Goal: Navigation & Orientation: Go to known website

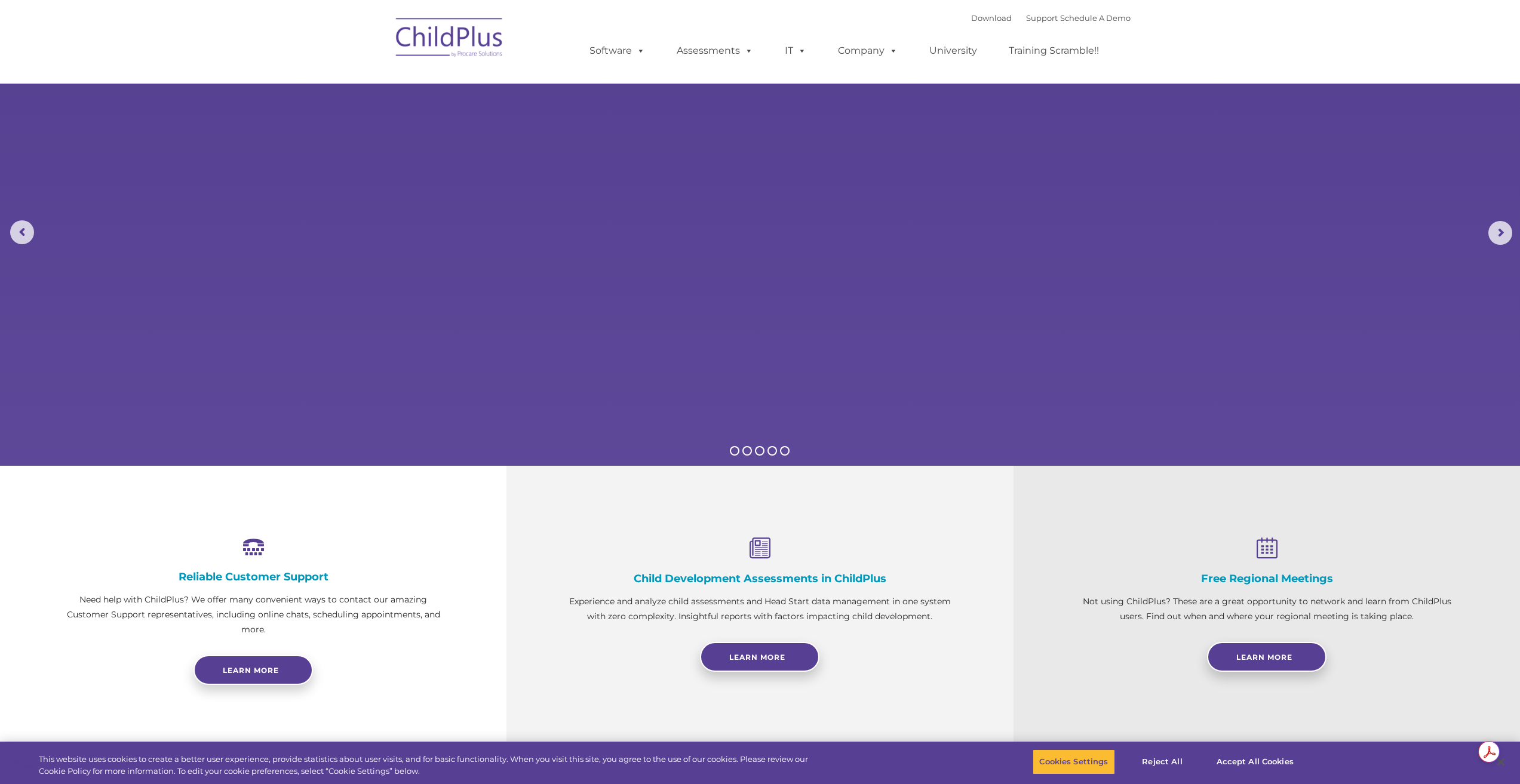
select select "MEDIUM"
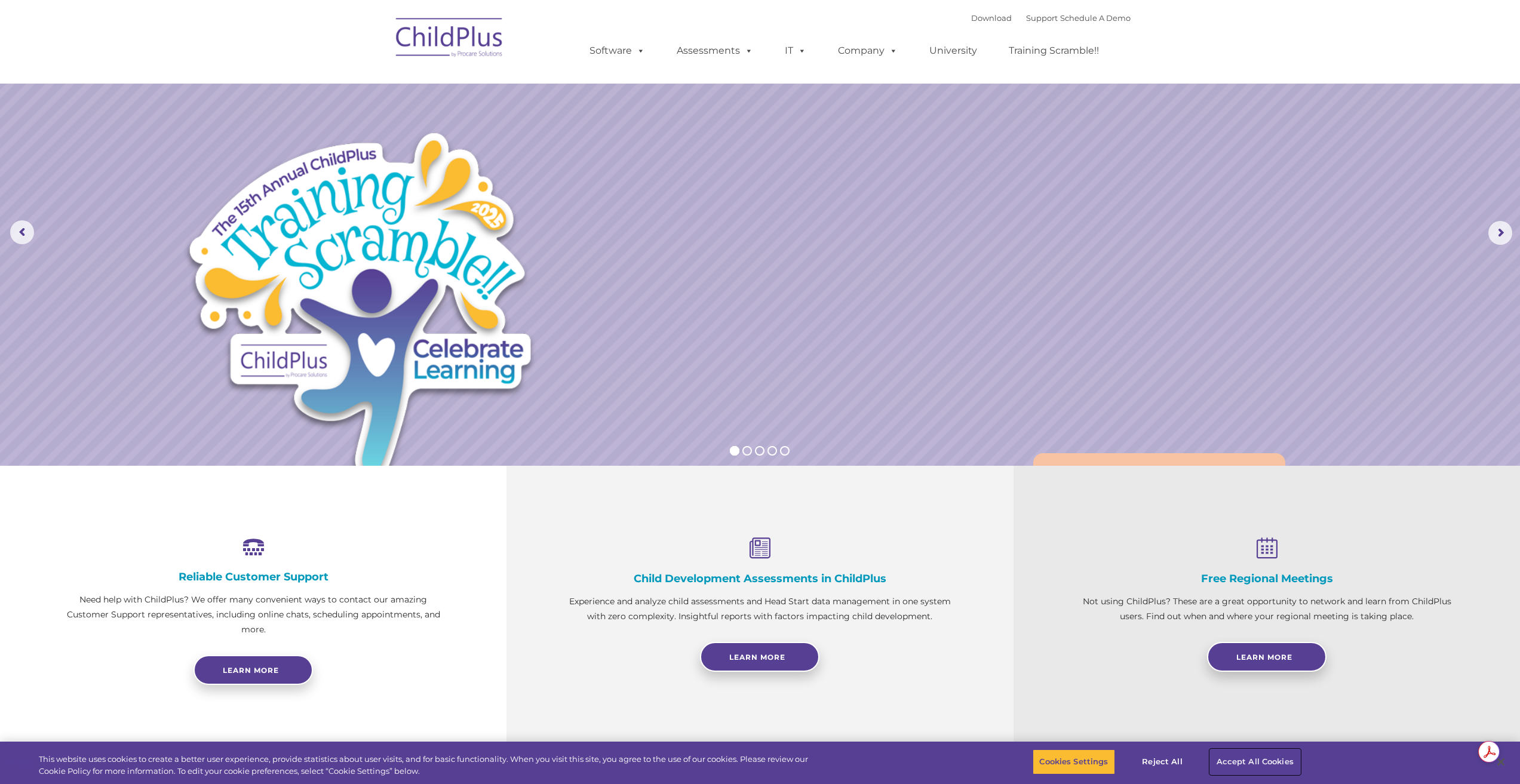
click at [1246, 758] on button "Accept All Cookies" at bounding box center [1255, 762] width 90 height 25
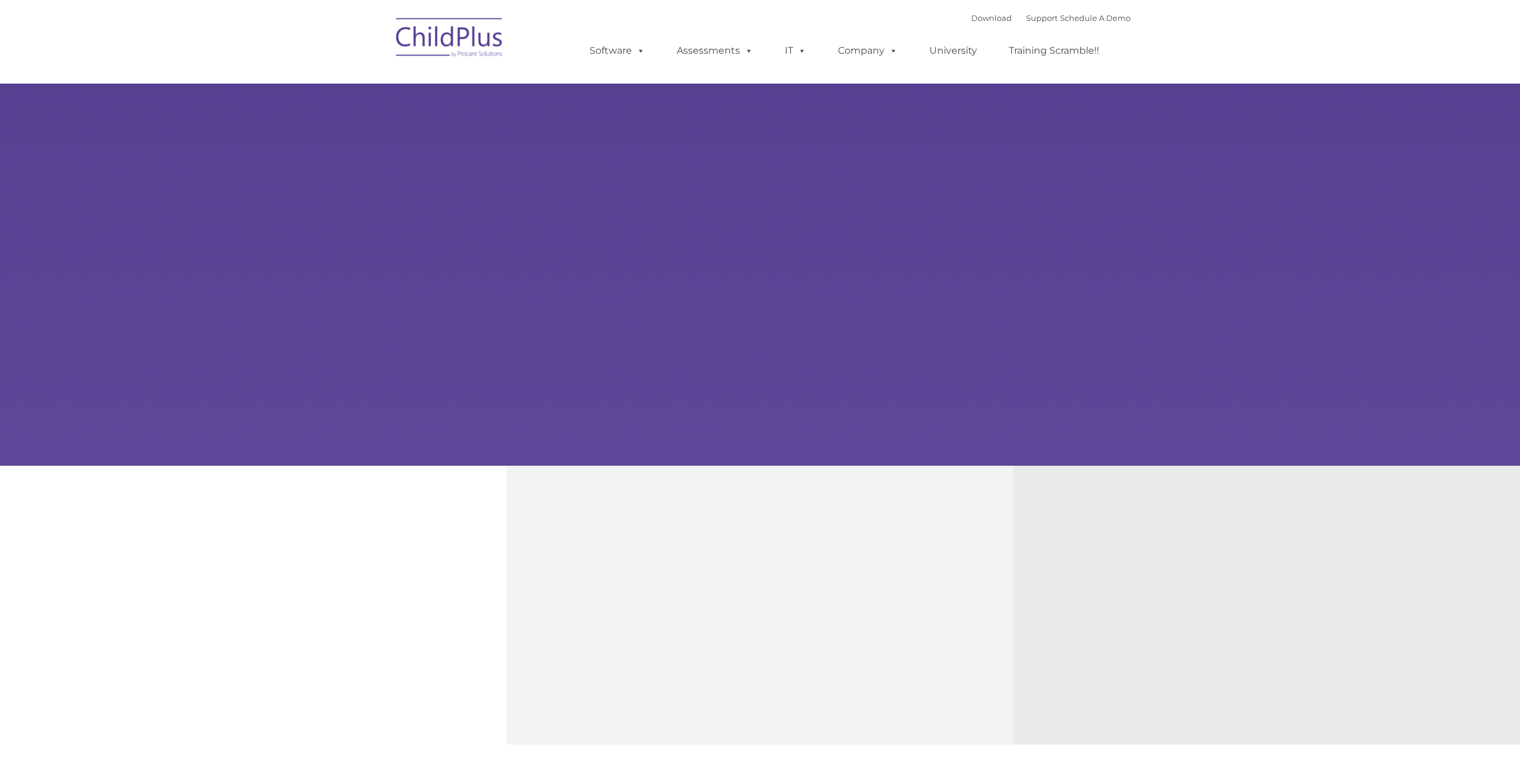
type input ""
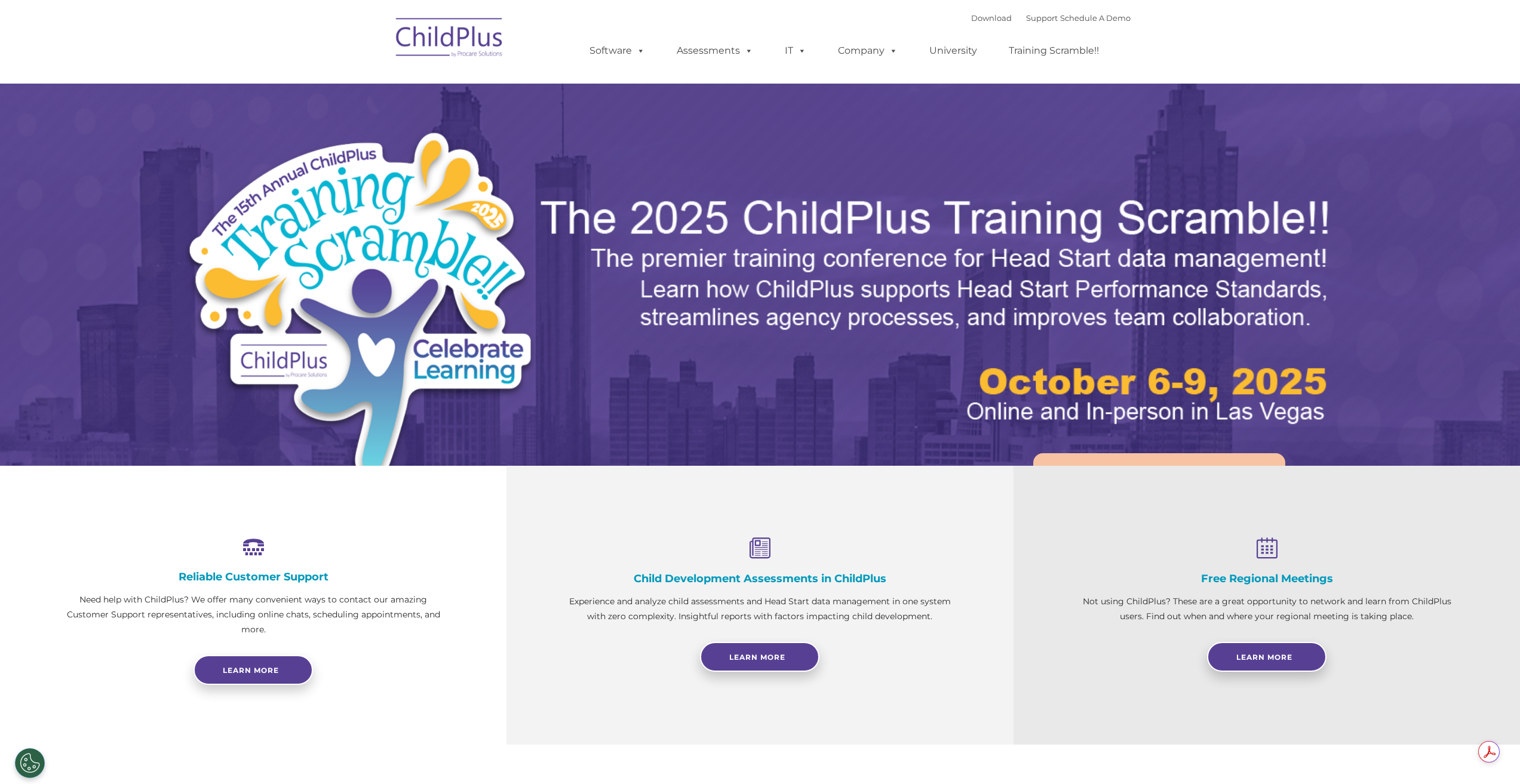
select select "MEDIUM"
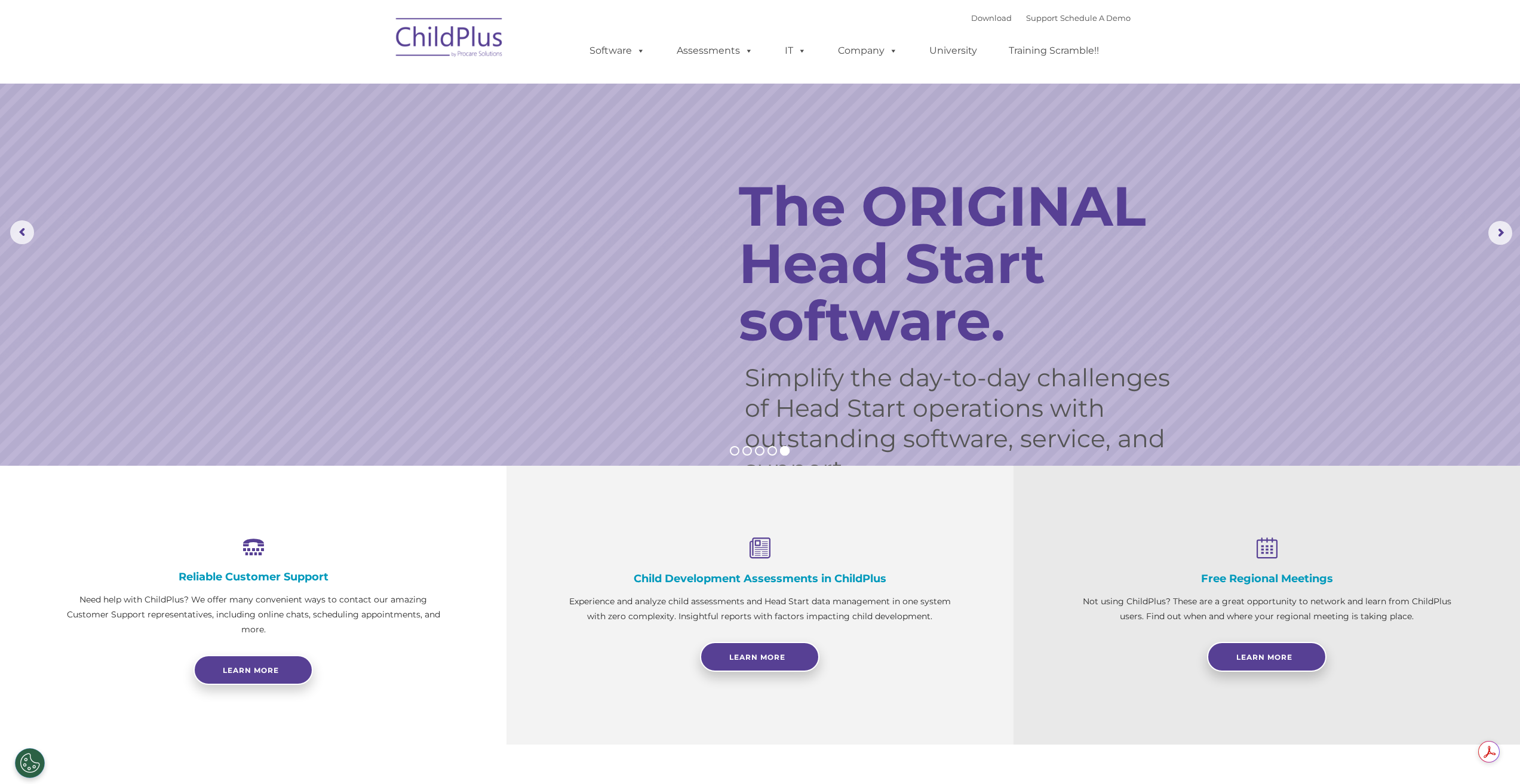
click at [447, 42] on img at bounding box center [449, 39] width 119 height 60
